Goal: Use online tool/utility: Utilize a website feature to perform a specific function

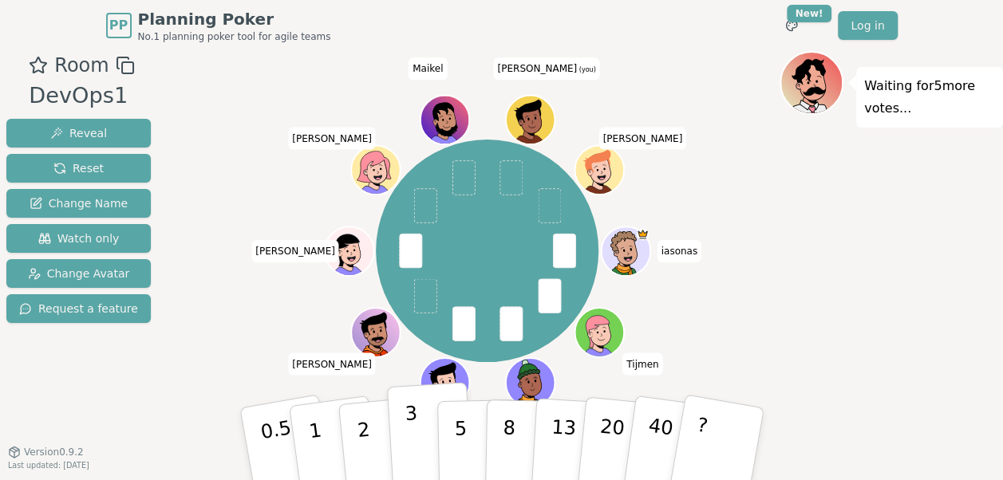
click at [420, 458] on button "3" at bounding box center [429, 444] width 87 height 124
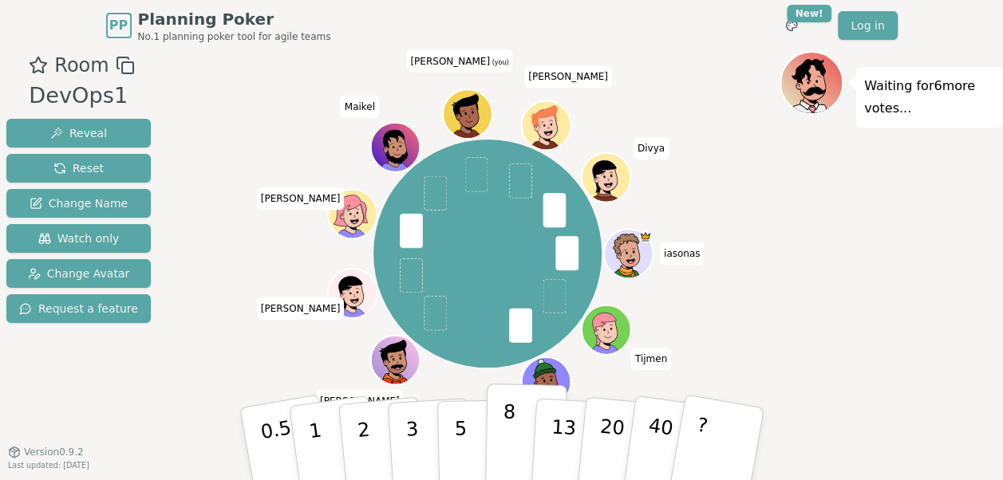
click at [503, 460] on p "8" at bounding box center [508, 443] width 14 height 86
click at [471, 451] on button "5" at bounding box center [477, 444] width 82 height 121
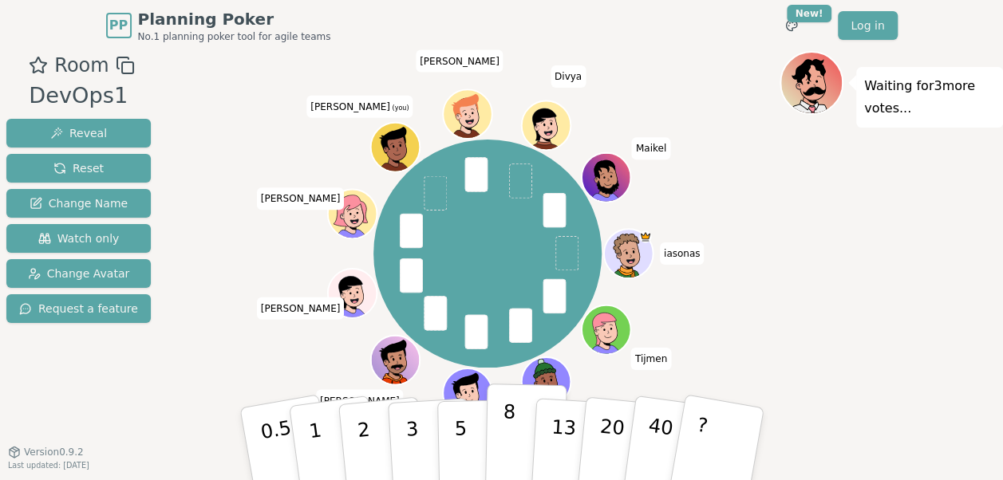
click at [510, 448] on p "8" at bounding box center [508, 443] width 14 height 86
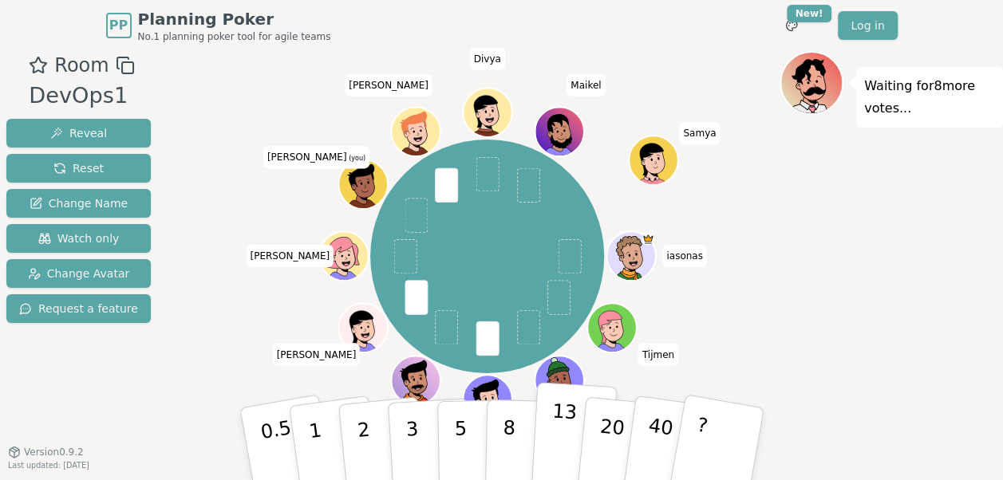
click at [566, 456] on p "13" at bounding box center [562, 444] width 30 height 88
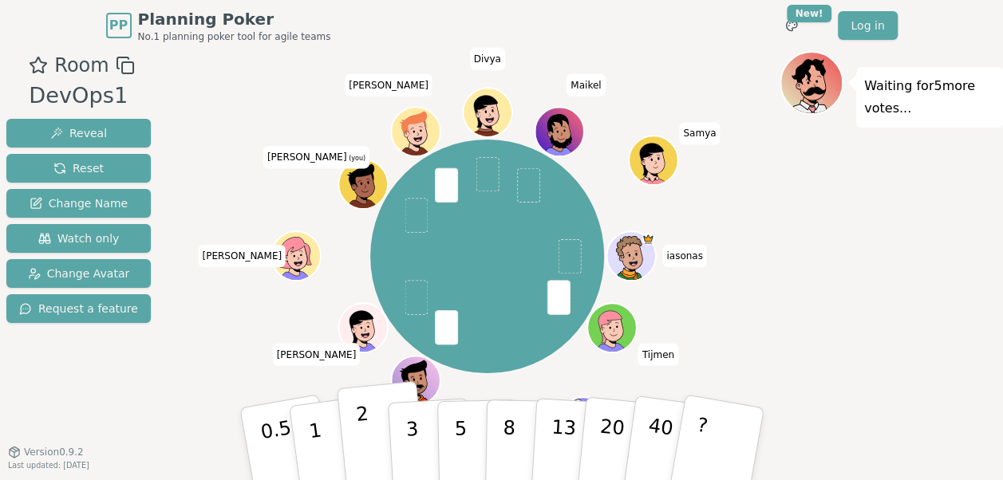
click at [374, 452] on button "2" at bounding box center [381, 444] width 91 height 127
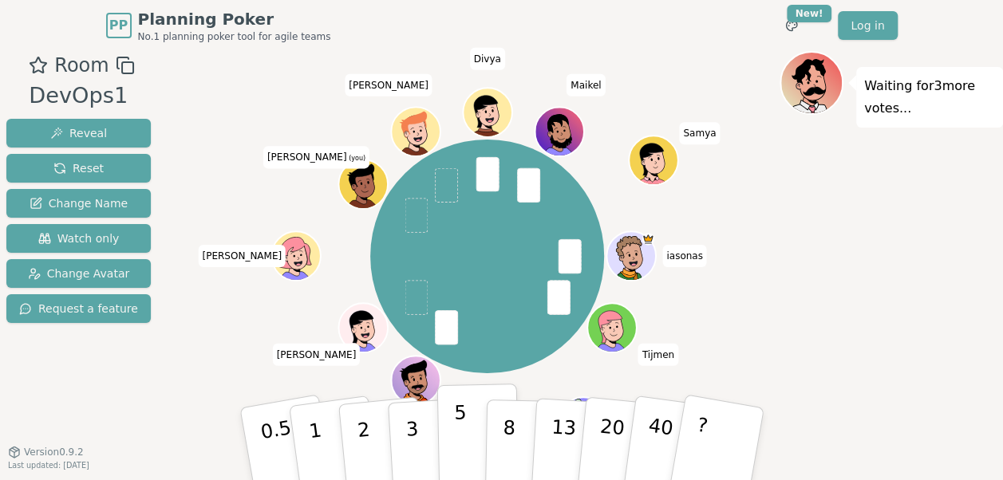
click at [467, 448] on button "5" at bounding box center [477, 444] width 82 height 121
click at [457, 444] on p "5" at bounding box center [460, 444] width 14 height 86
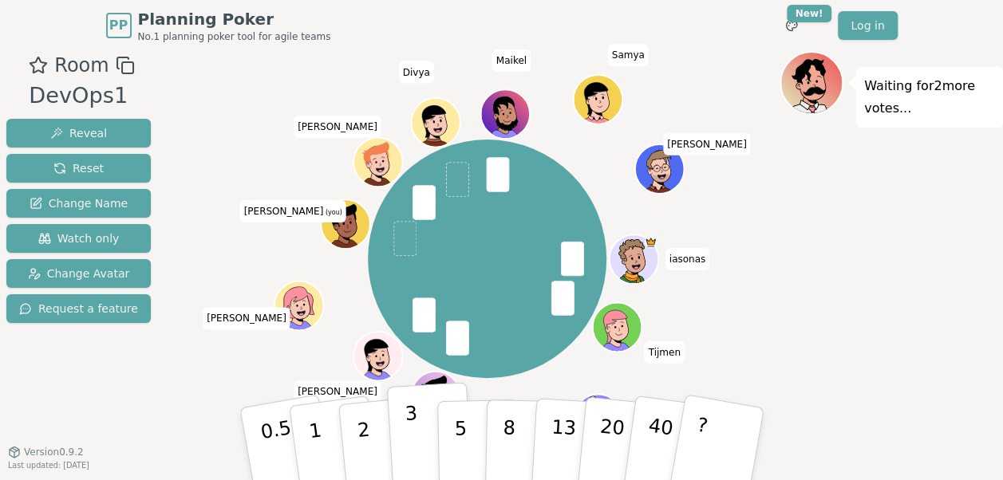
click at [412, 460] on p "3" at bounding box center [413, 445] width 18 height 87
click at [415, 448] on p "3" at bounding box center [413, 445] width 18 height 87
click at [423, 443] on button "3" at bounding box center [429, 444] width 87 height 124
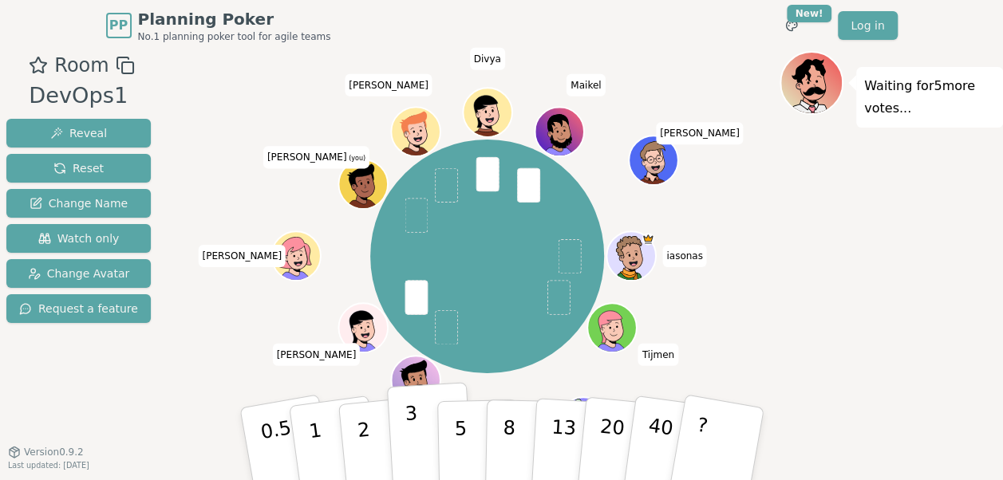
click at [410, 447] on p "3" at bounding box center [413, 445] width 18 height 87
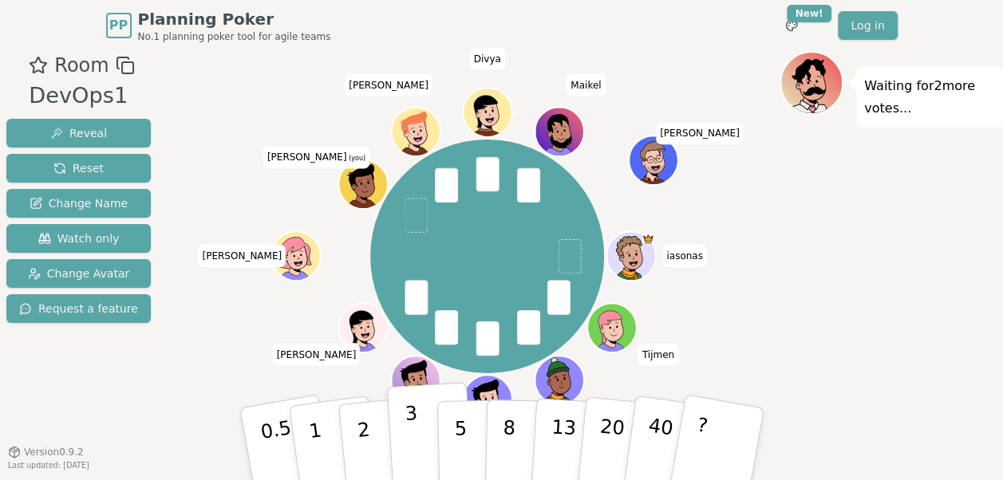
click at [416, 437] on button "3" at bounding box center [429, 444] width 87 height 124
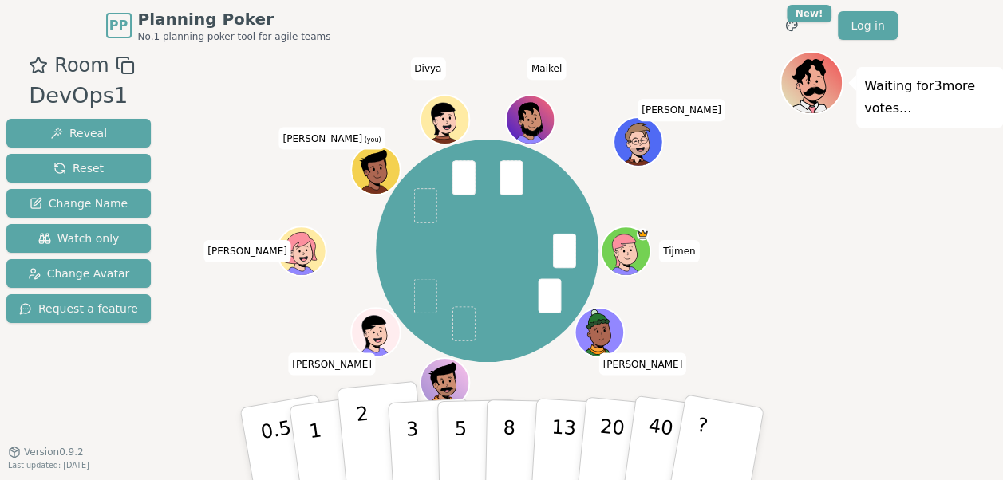
click at [368, 445] on p "2" at bounding box center [364, 446] width 21 height 87
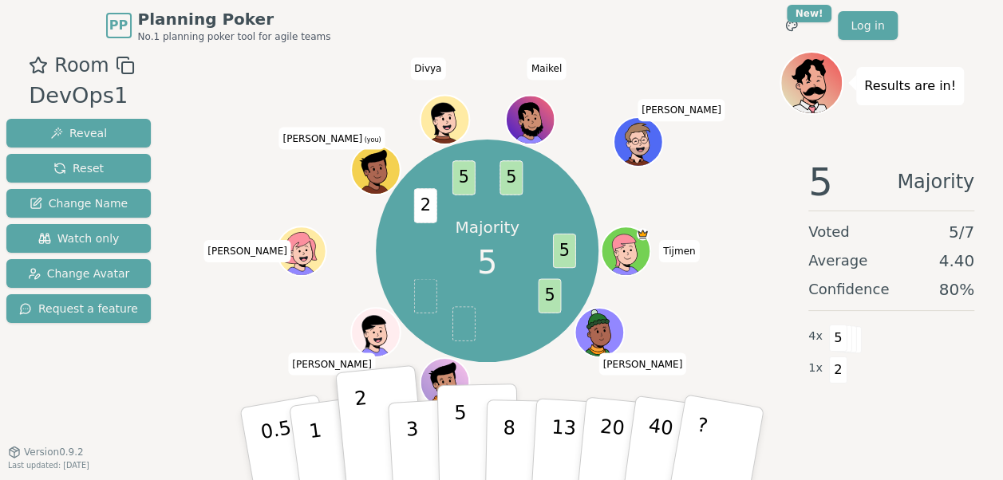
click at [460, 445] on p "5" at bounding box center [460, 444] width 14 height 86
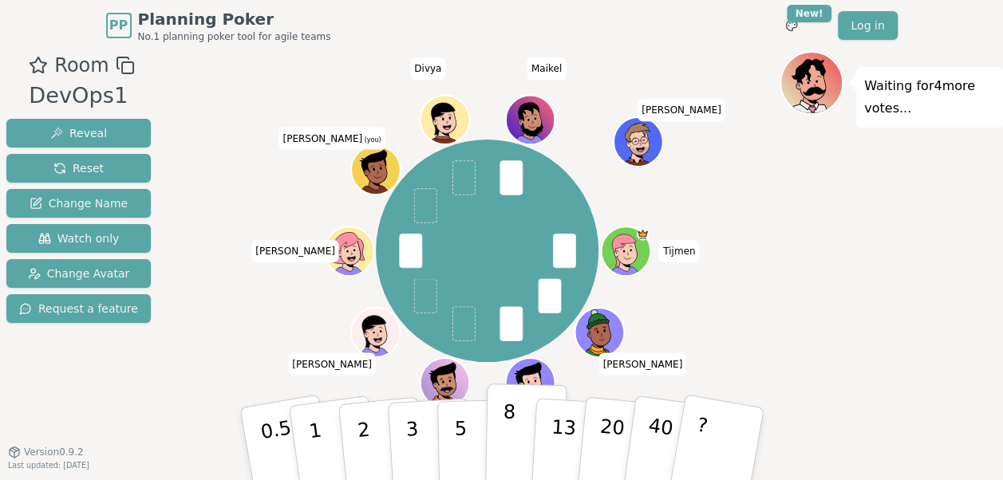
click at [515, 444] on button "8" at bounding box center [525, 444] width 82 height 121
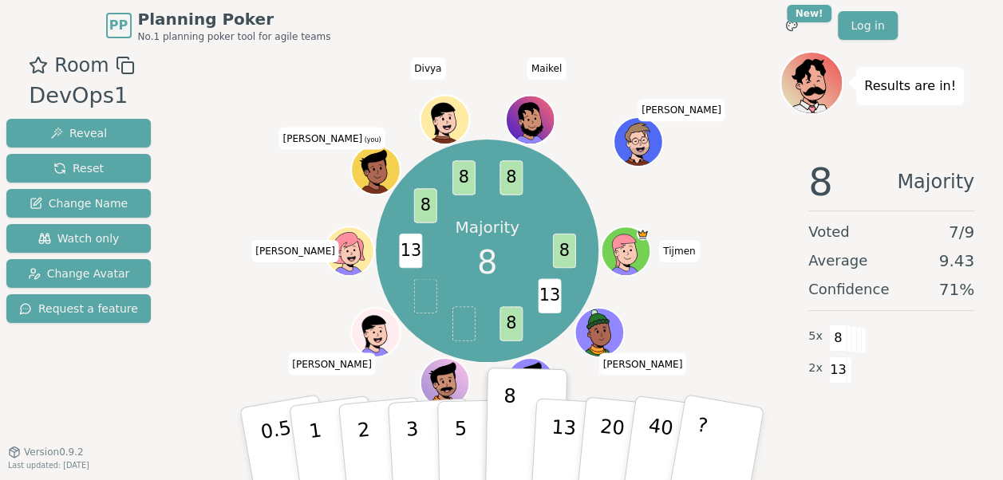
scroll to position [10, 0]
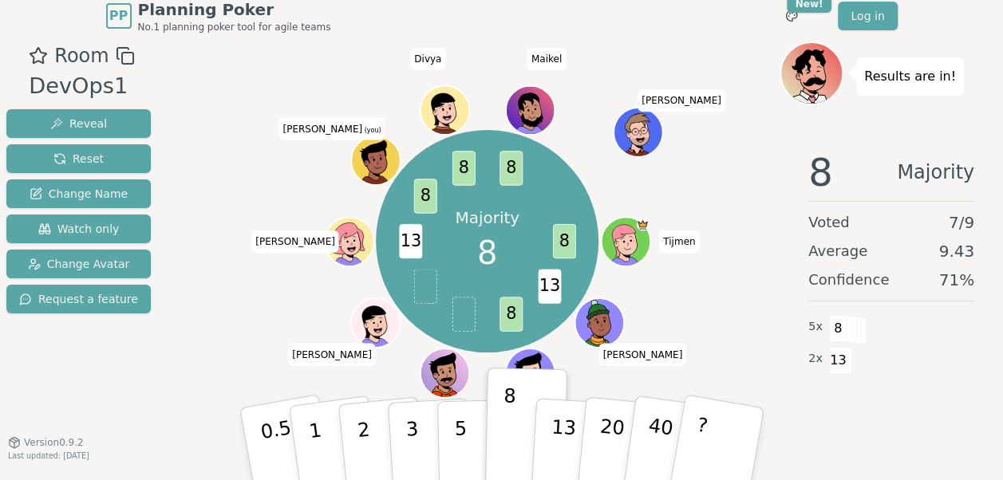
click at [93, 396] on div "Room DevOps1 Reveal Reset Change Name Watch only Change Avatar Request a feature" at bounding box center [78, 260] width 157 height 439
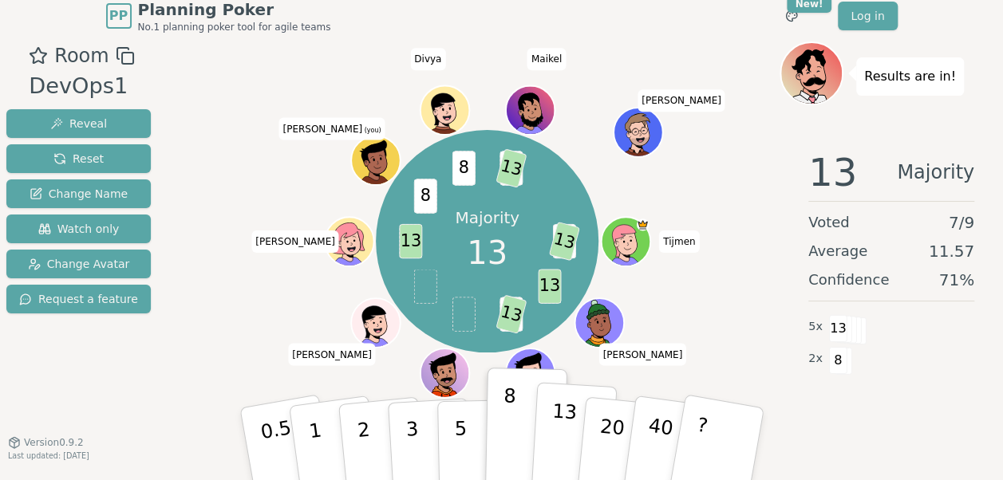
click at [550, 456] on p "13" at bounding box center [562, 444] width 30 height 88
